Goal: Task Accomplishment & Management: Manage account settings

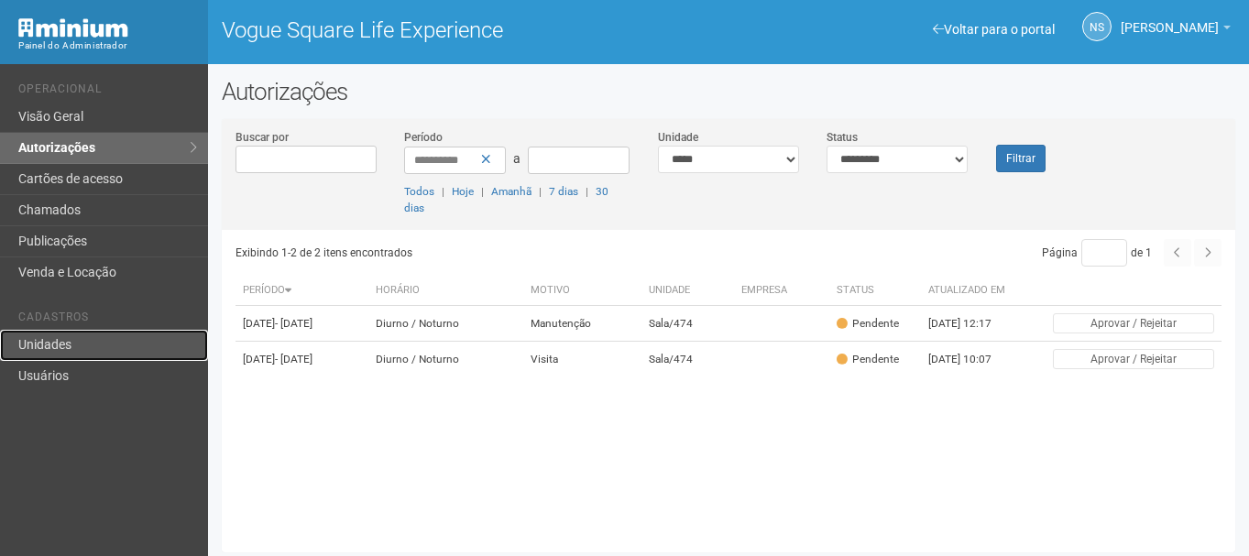
click at [72, 358] on link "Unidades" at bounding box center [104, 345] width 208 height 31
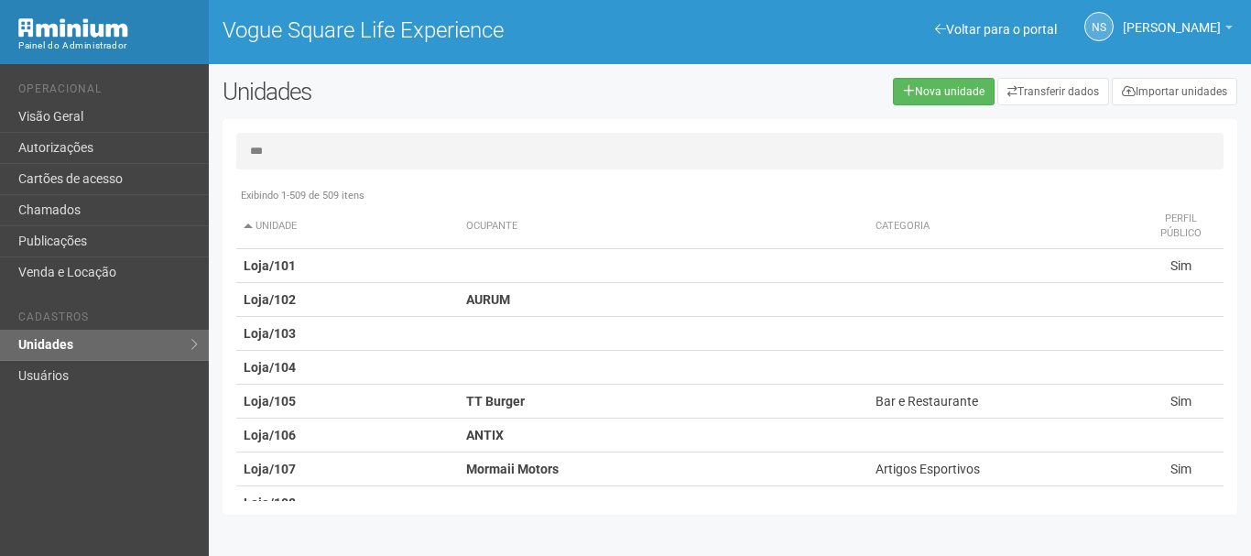
type input "***"
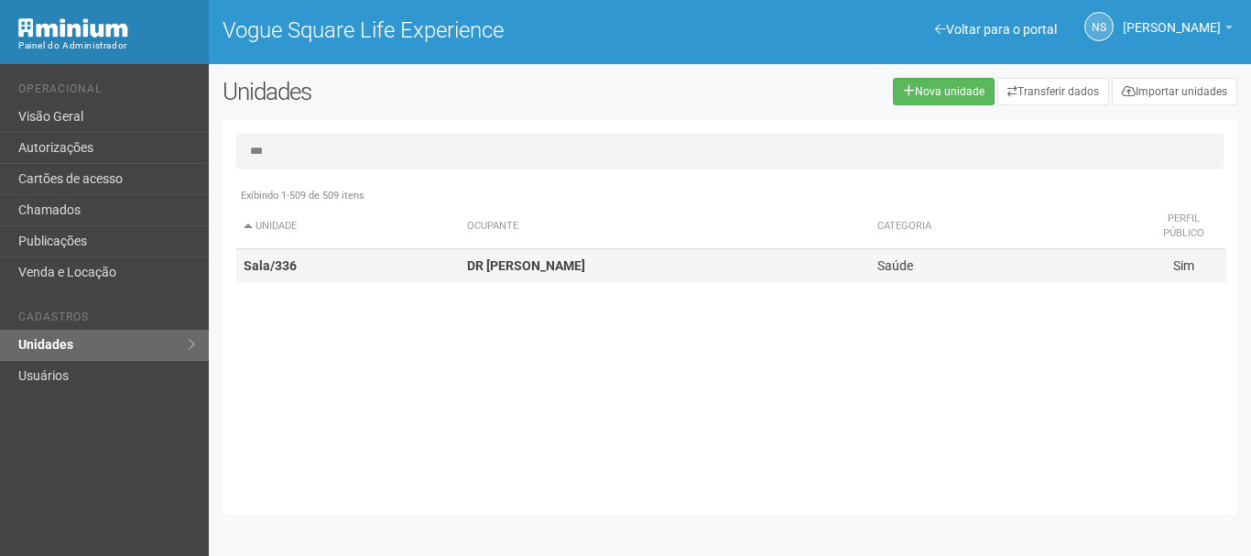
click at [488, 280] on td "DR CARLOS ALEXANDRE" at bounding box center [665, 266] width 410 height 34
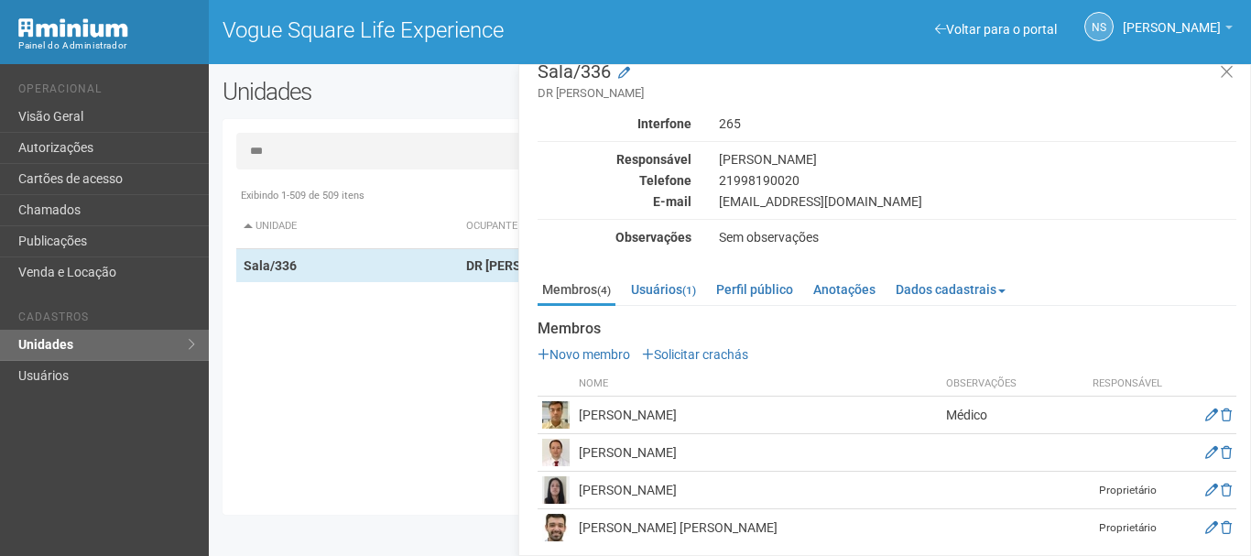
scroll to position [30, 0]
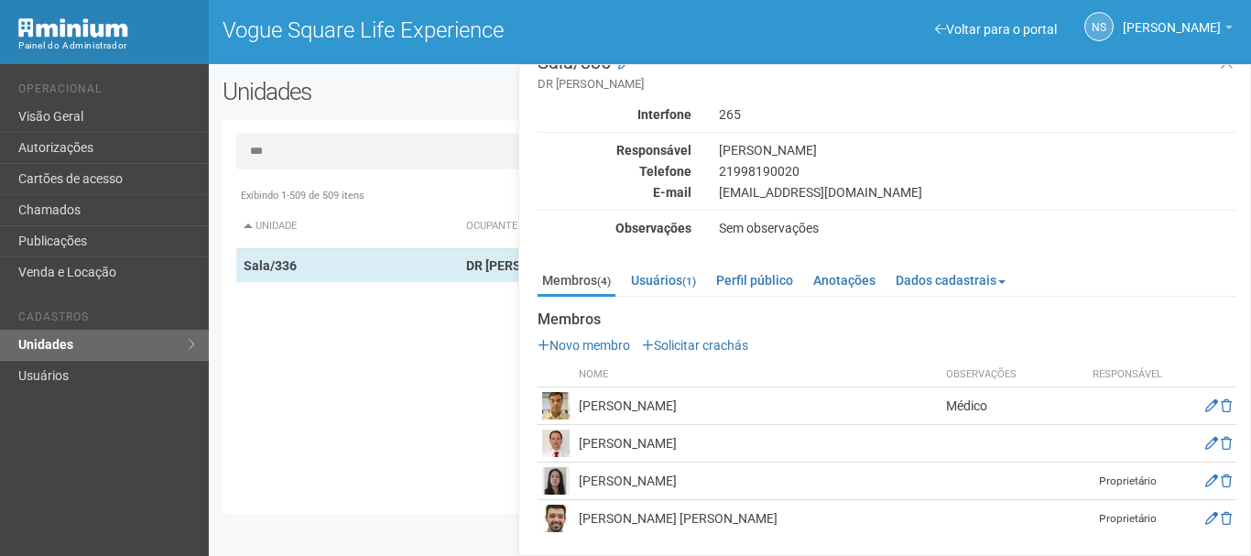
click at [560, 475] on img at bounding box center [555, 480] width 27 height 27
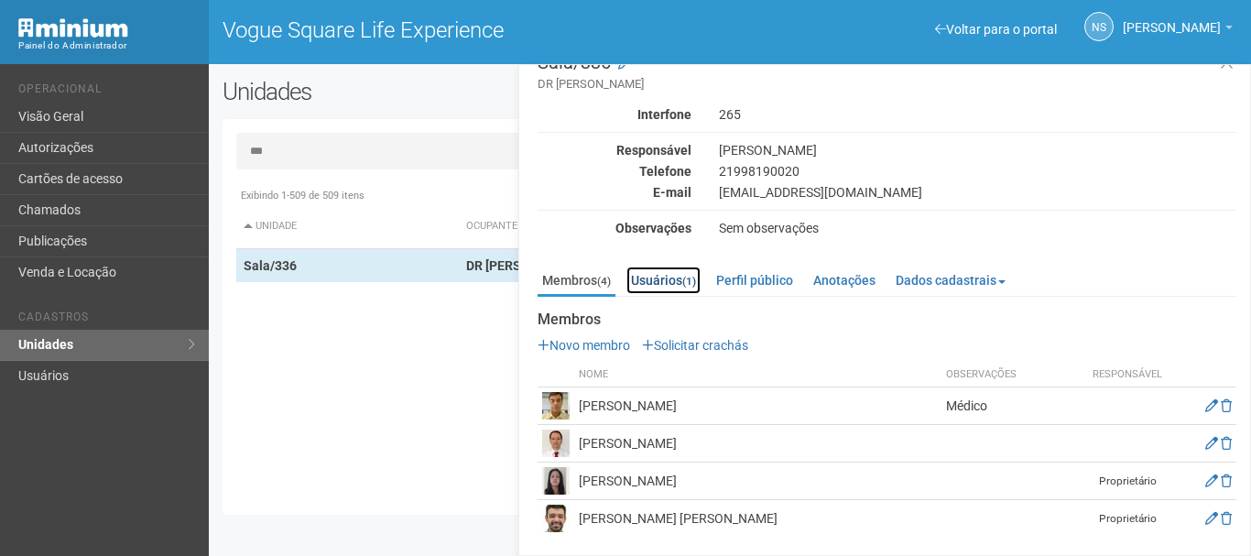
click at [645, 269] on link "Usuários (1)" at bounding box center [664, 280] width 74 height 27
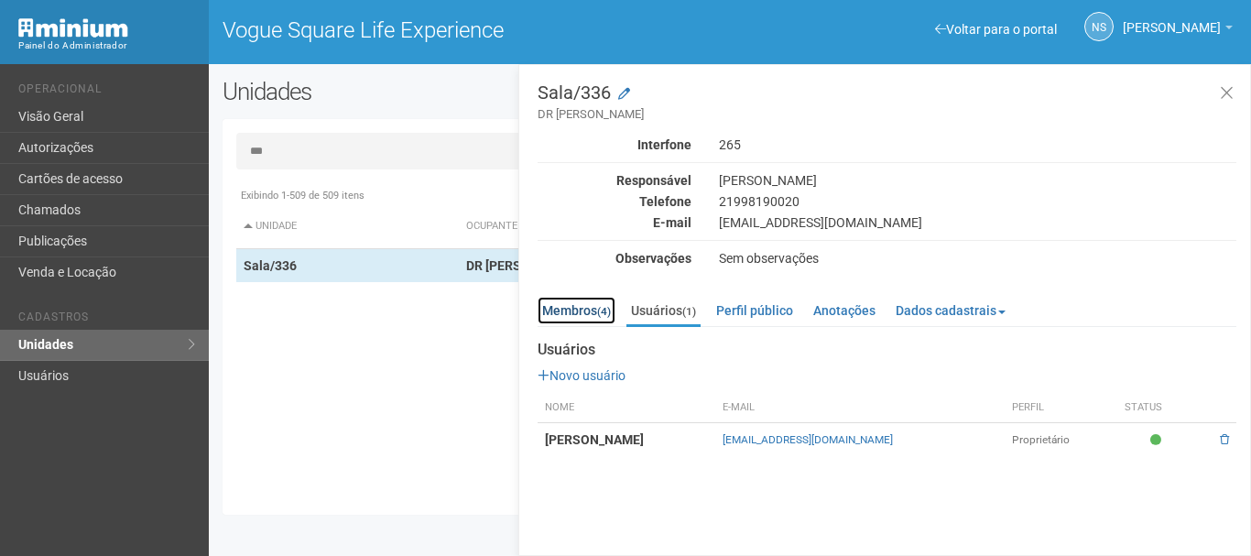
click at [588, 311] on link "Membros (4)" at bounding box center [577, 310] width 78 height 27
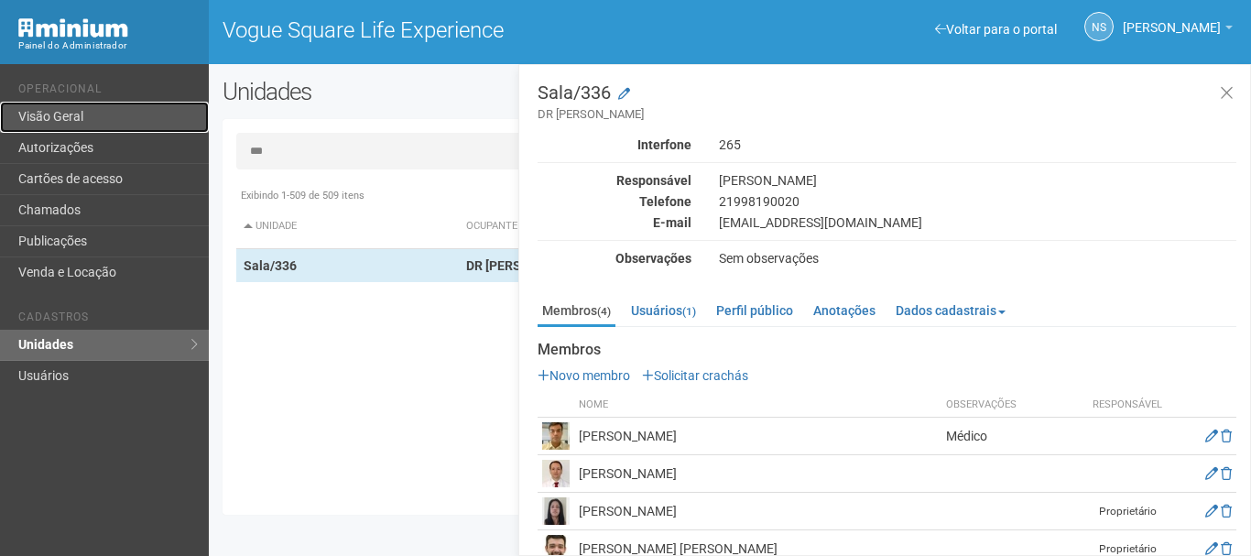
click at [71, 106] on link "Visão Geral" at bounding box center [104, 117] width 209 height 31
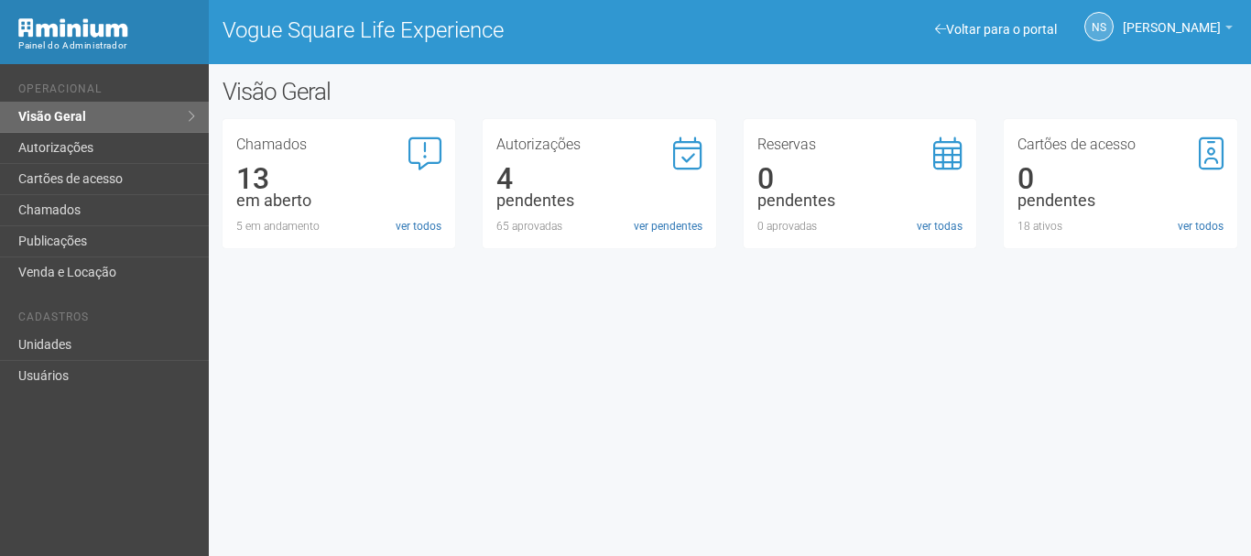
click at [1015, 11] on div "NS [PERSON_NAME] [PERSON_NAME] [PERSON_NAME][EMAIL_ADDRESS][DOMAIN_NAME] Meu pe…" at bounding box center [1088, 28] width 307 height 50
click at [1020, 28] on link "Voltar para o portal" at bounding box center [996, 29] width 122 height 15
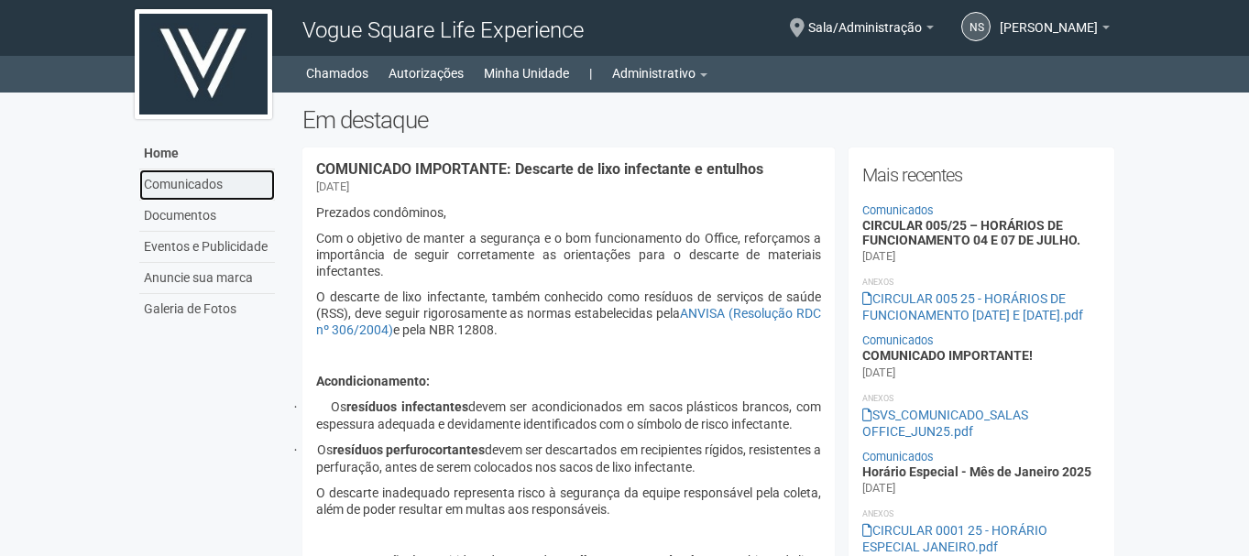
click at [271, 192] on link "Comunicados" at bounding box center [207, 184] width 136 height 31
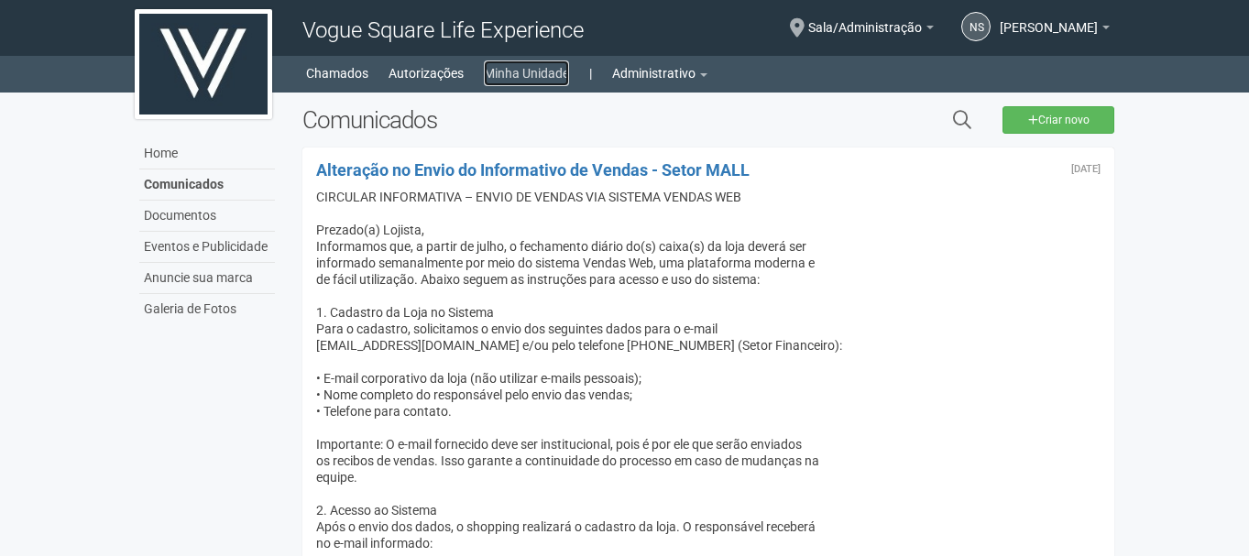
click at [496, 76] on link "Minha Unidade" at bounding box center [526, 73] width 85 height 26
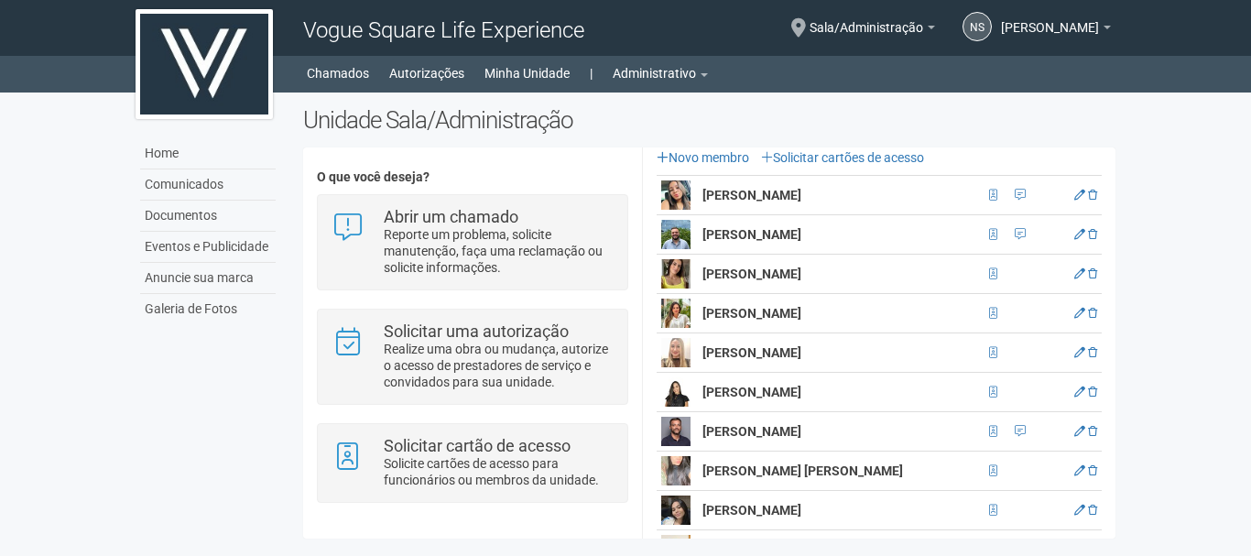
scroll to position [458, 0]
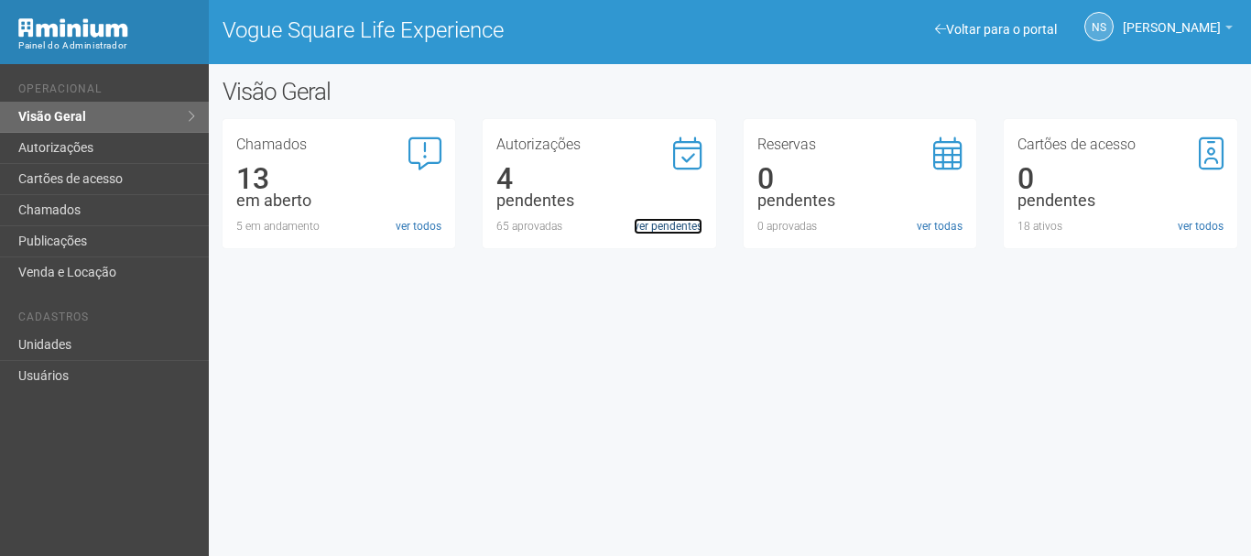
click at [646, 225] on link "ver pendentes" at bounding box center [668, 226] width 69 height 16
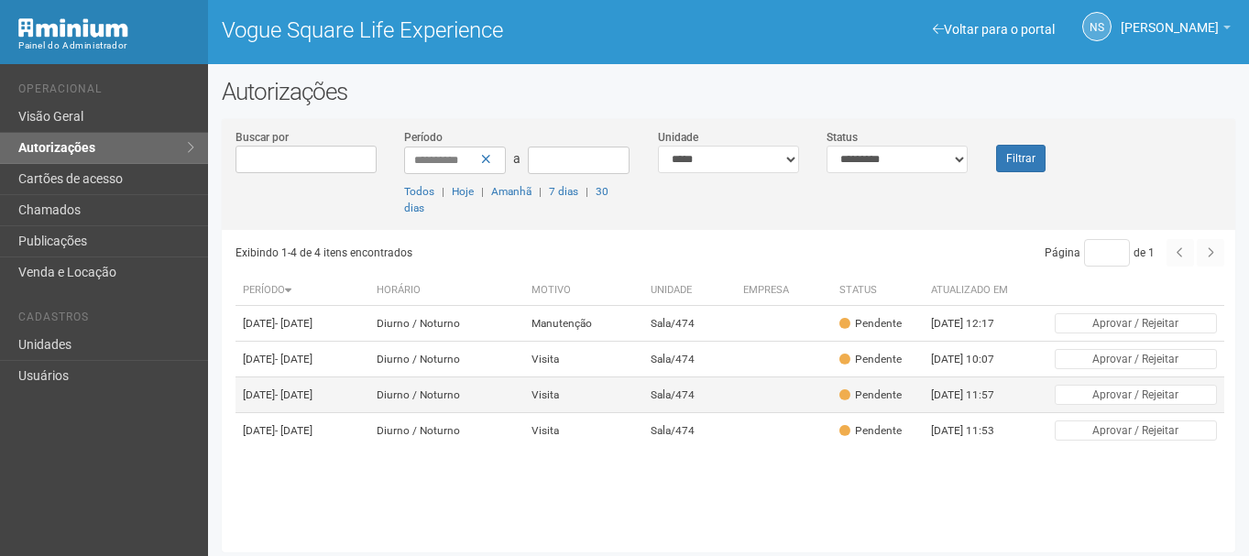
click at [369, 413] on td "[DATE] - [DATE]" at bounding box center [302, 395] width 134 height 36
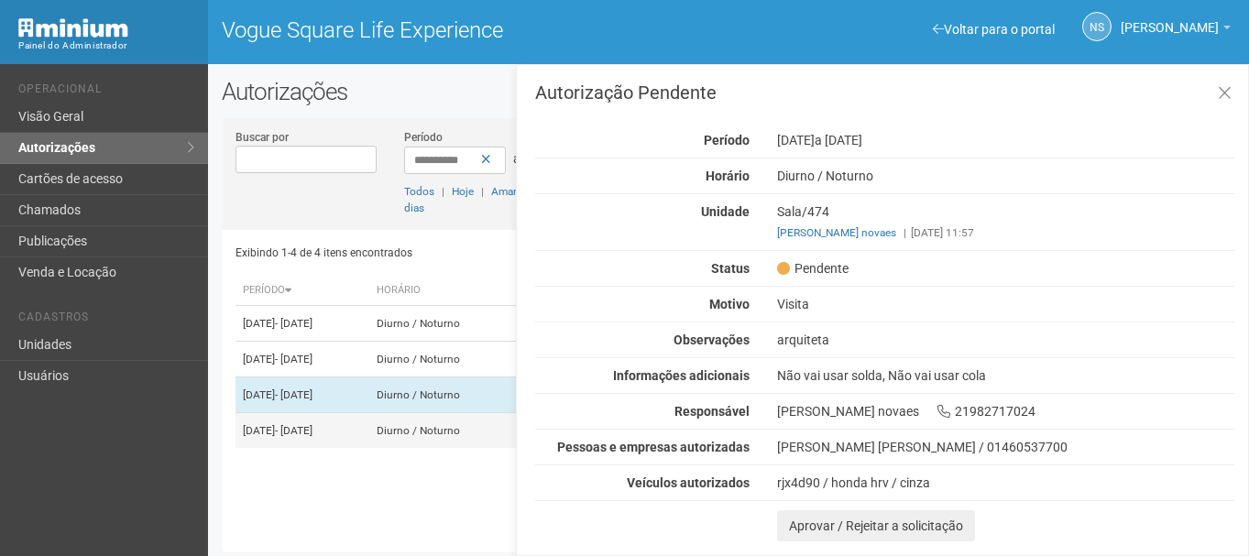
click at [310, 449] on td "[DATE] - [DATE]" at bounding box center [302, 431] width 134 height 36
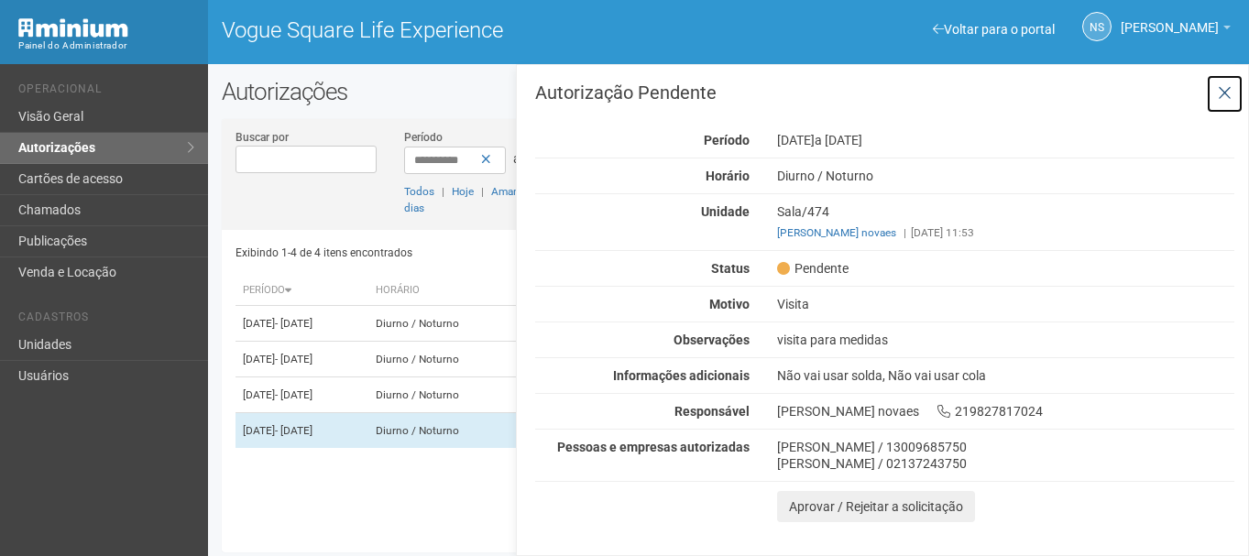
click at [1226, 91] on icon at bounding box center [1225, 93] width 14 height 18
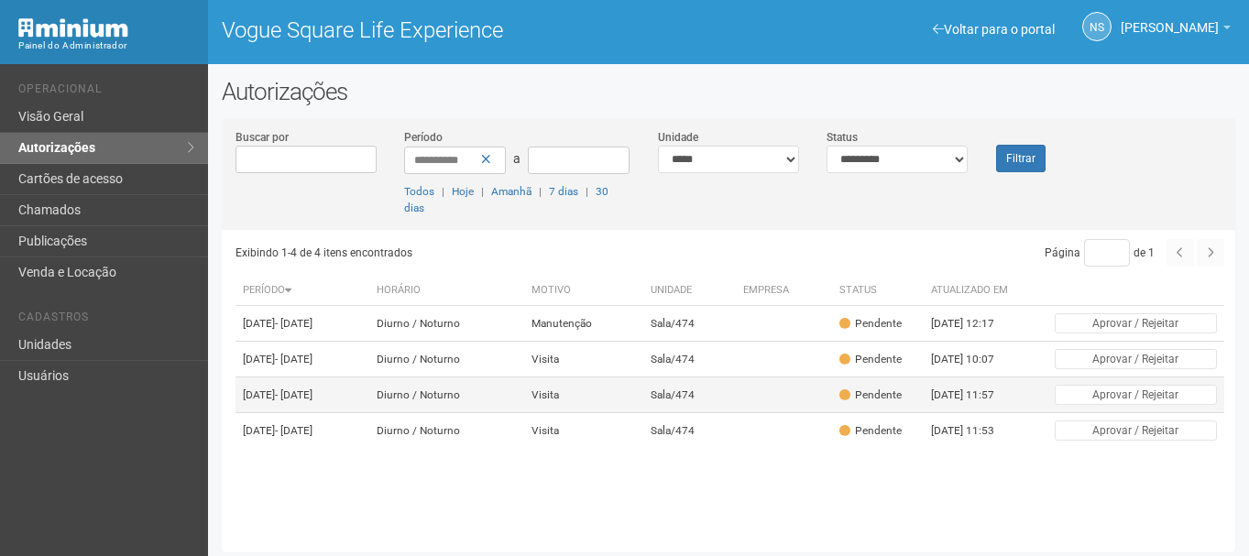
click at [643, 413] on td "Visita" at bounding box center [583, 395] width 119 height 36
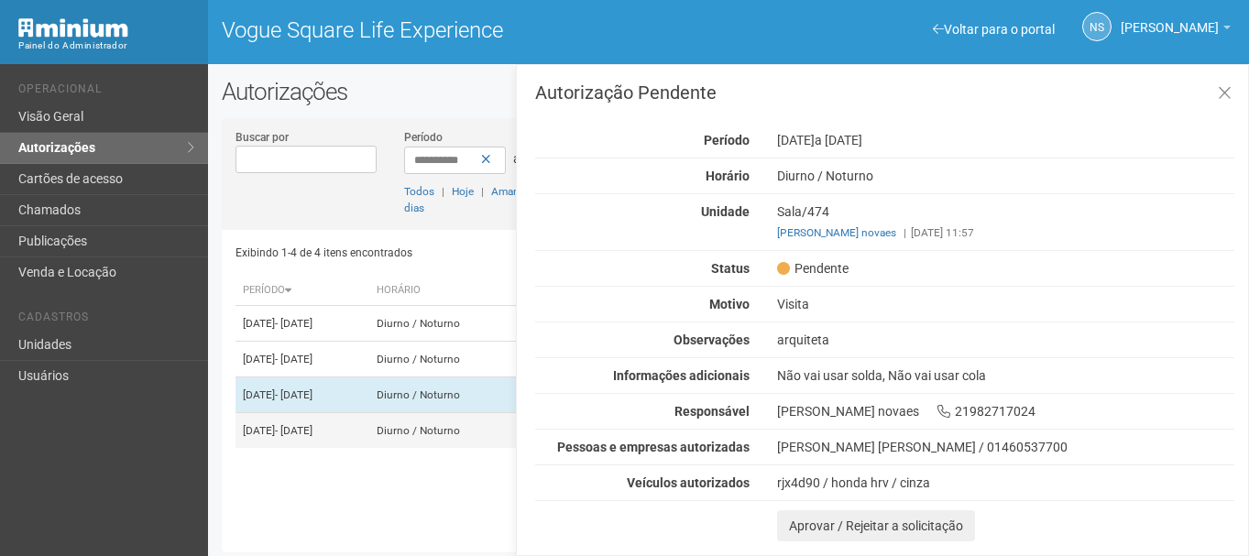
click at [369, 449] on td "[DATE] - [DATE]" at bounding box center [302, 431] width 134 height 36
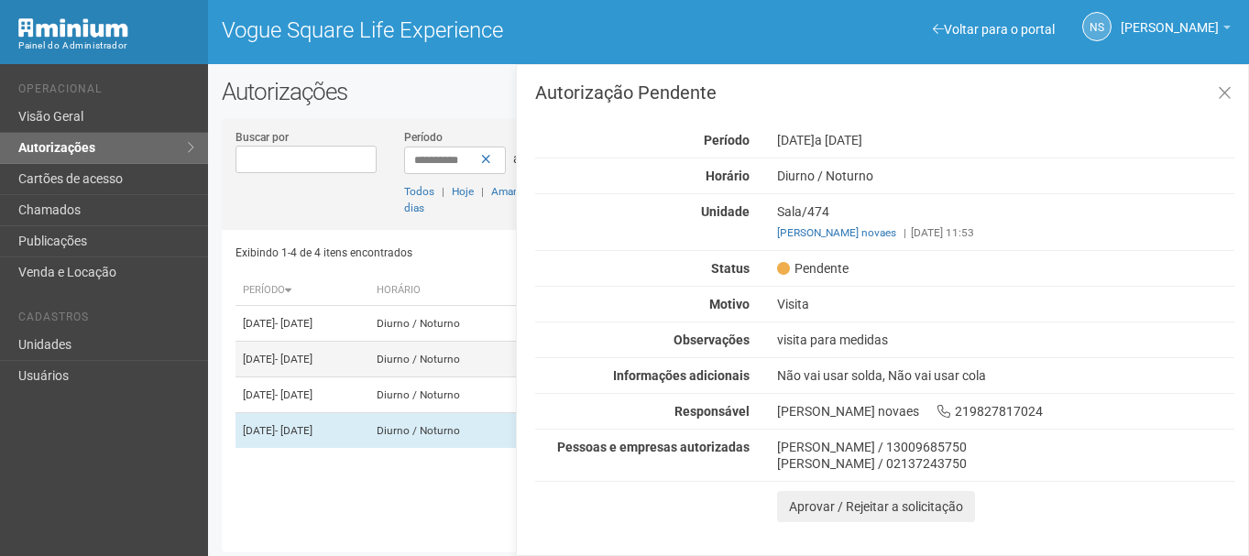
click at [369, 377] on td "[DATE] - [DATE]" at bounding box center [302, 360] width 134 height 36
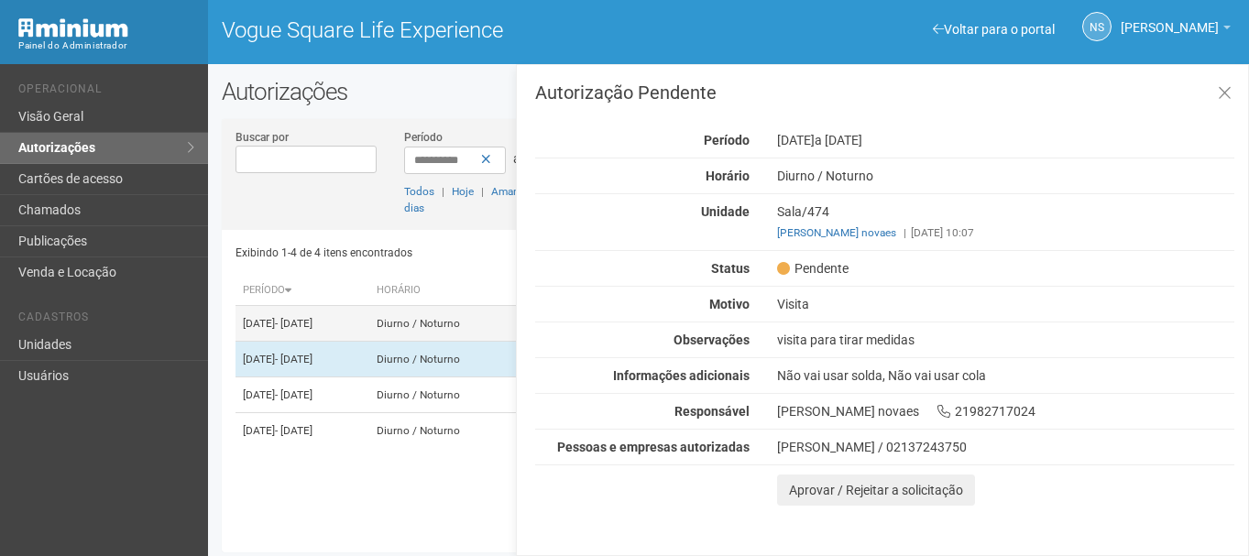
click at [352, 338] on td "[DATE] - [DATE]" at bounding box center [302, 324] width 134 height 36
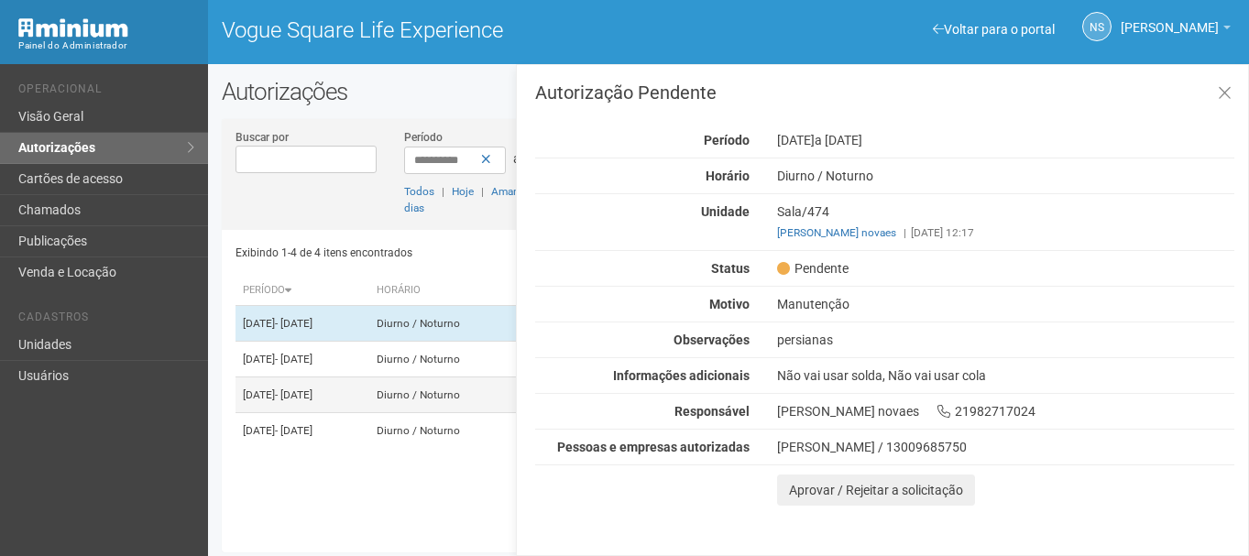
click at [347, 413] on td "[DATE] - [DATE]" at bounding box center [302, 395] width 134 height 36
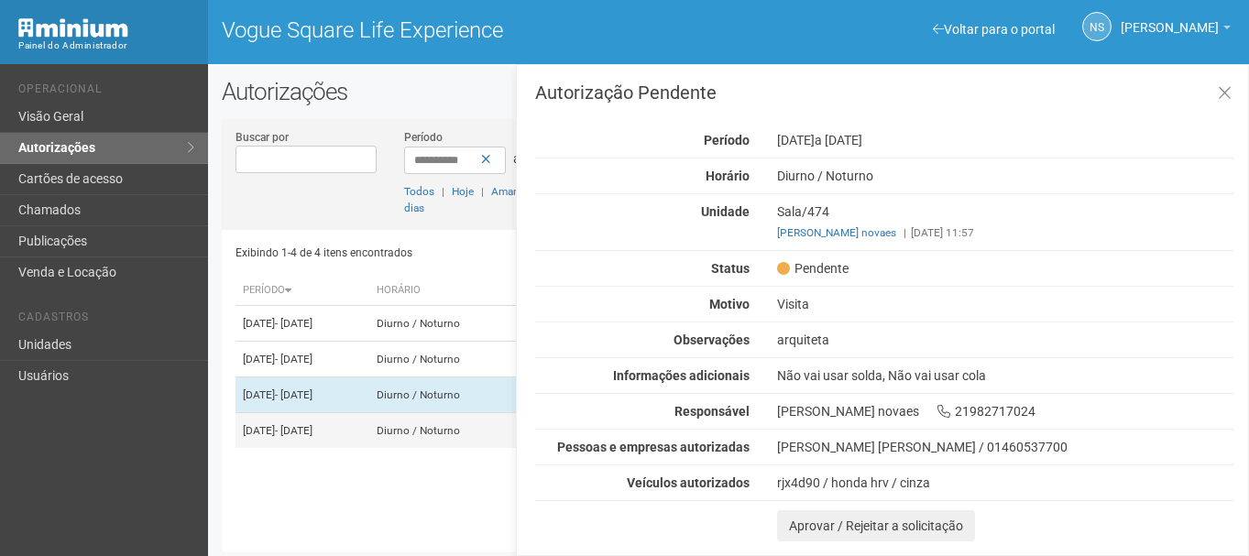
click at [346, 449] on td "[DATE] - [DATE]" at bounding box center [302, 431] width 134 height 36
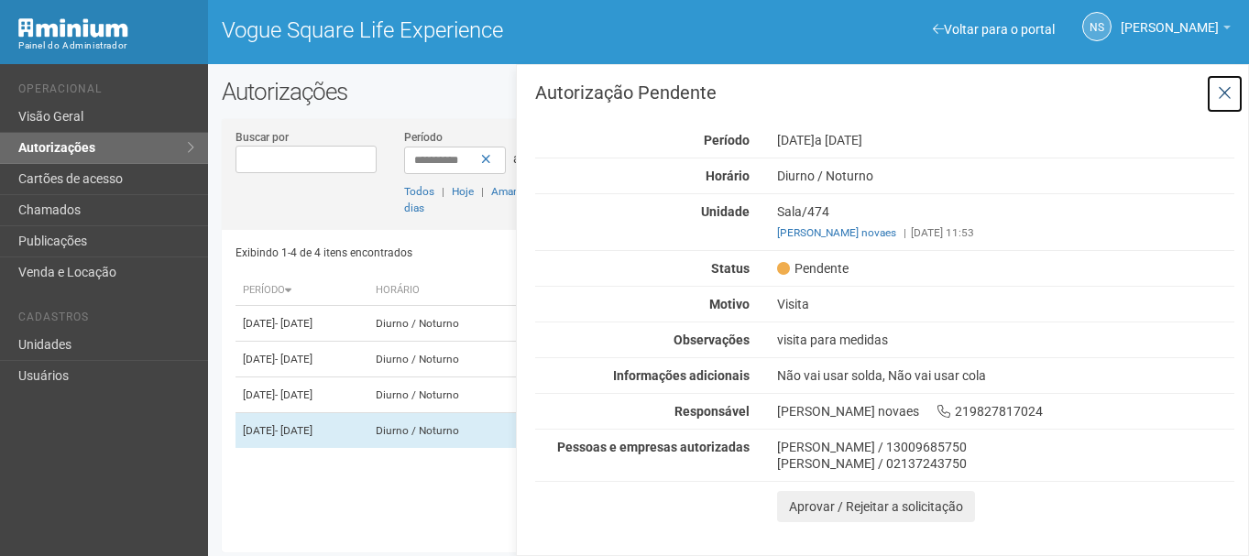
click at [1234, 89] on button at bounding box center [1225, 93] width 38 height 39
